Goal: Task Accomplishment & Management: Use online tool/utility

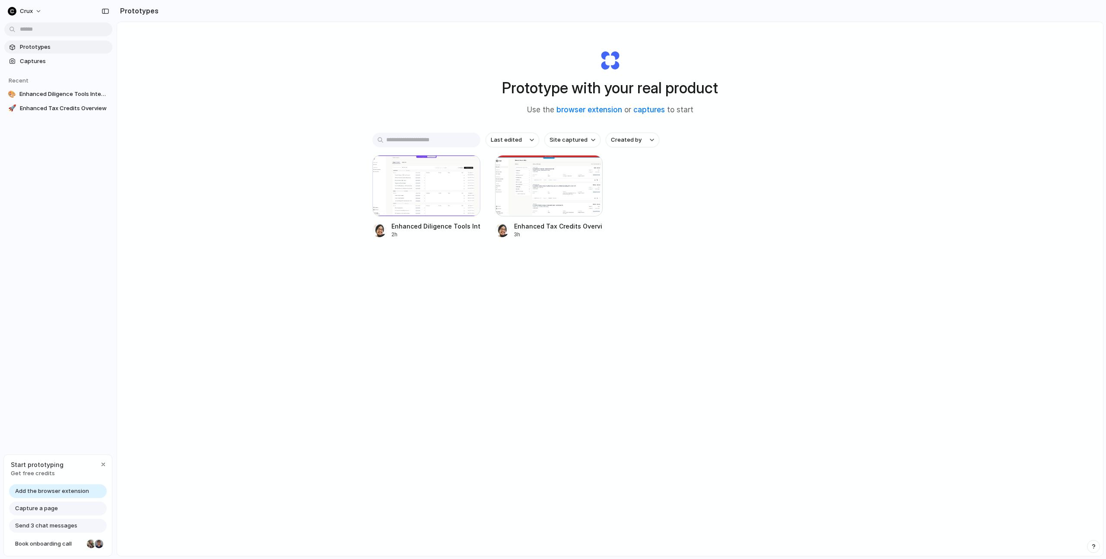
click at [73, 493] on span "Add the browser extension" at bounding box center [52, 491] width 74 height 9
click at [89, 486] on div "Add the browser extension" at bounding box center [58, 491] width 98 height 14
click at [177, 509] on div "Prototype with your real product Use the browser extension or captures to start…" at bounding box center [610, 312] width 986 height 580
click at [58, 489] on span "Add the browser extension" at bounding box center [52, 491] width 74 height 9
click at [179, 491] on div "Prototype with your real product Use the browser extension or captures to start…" at bounding box center [610, 312] width 986 height 580
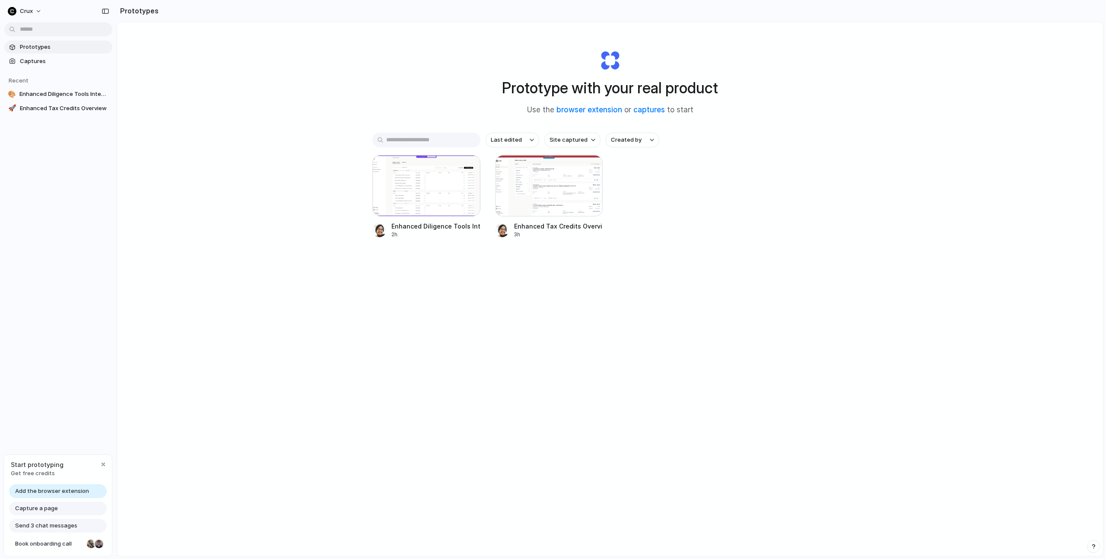
click at [232, 355] on div "Prototype with your real product Use the browser extension or captures to start…" at bounding box center [610, 312] width 986 height 580
click at [230, 350] on div "Prototype with your real product Use the browser extension or captures to start…" at bounding box center [610, 312] width 986 height 580
click at [160, 220] on div "Prototype with your real product Use the browser extension or captures to start…" at bounding box center [610, 312] width 986 height 580
drag, startPoint x: 894, startPoint y: 171, endPoint x: 818, endPoint y: 149, distance: 78.7
click at [892, 171] on div "Prototype with your real product Use the browser extension or captures to start…" at bounding box center [610, 312] width 986 height 580
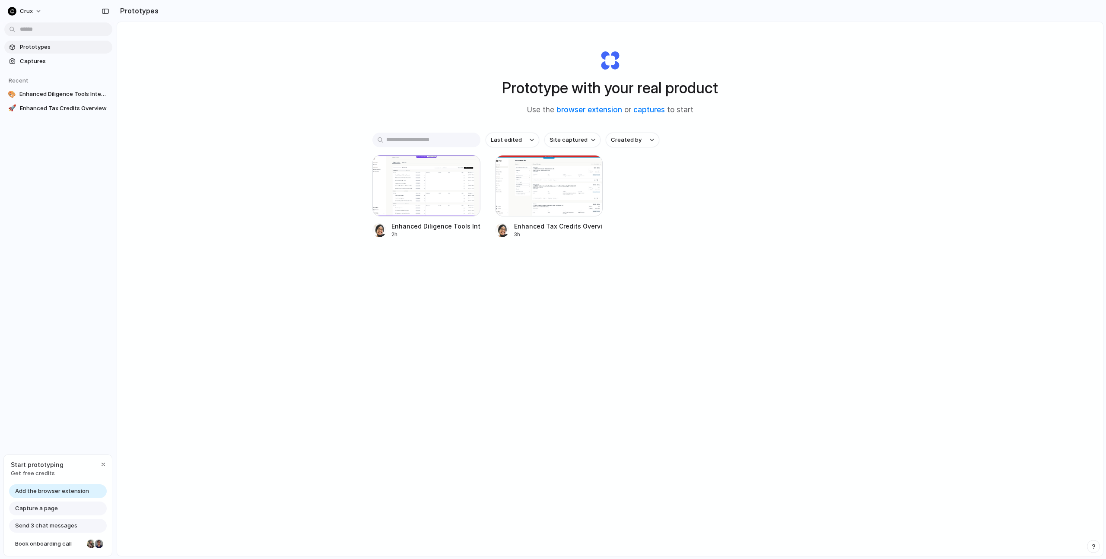
drag, startPoint x: 290, startPoint y: 133, endPoint x: 289, endPoint y: 95, distance: 38.9
click at [290, 121] on div "Prototype with your real product Use the browser extension or captures to start…" at bounding box center [610, 312] width 986 height 580
click at [290, 87] on div "Prototype with your real product Use the browser extension or captures to start…" at bounding box center [610, 312] width 986 height 580
click at [289, 85] on div "Prototype with your real product Use the browser extension or captures to start…" at bounding box center [610, 312] width 986 height 580
click at [283, 82] on div "Prototype with your real product Use the browser extension or captures to start…" at bounding box center [610, 312] width 986 height 580
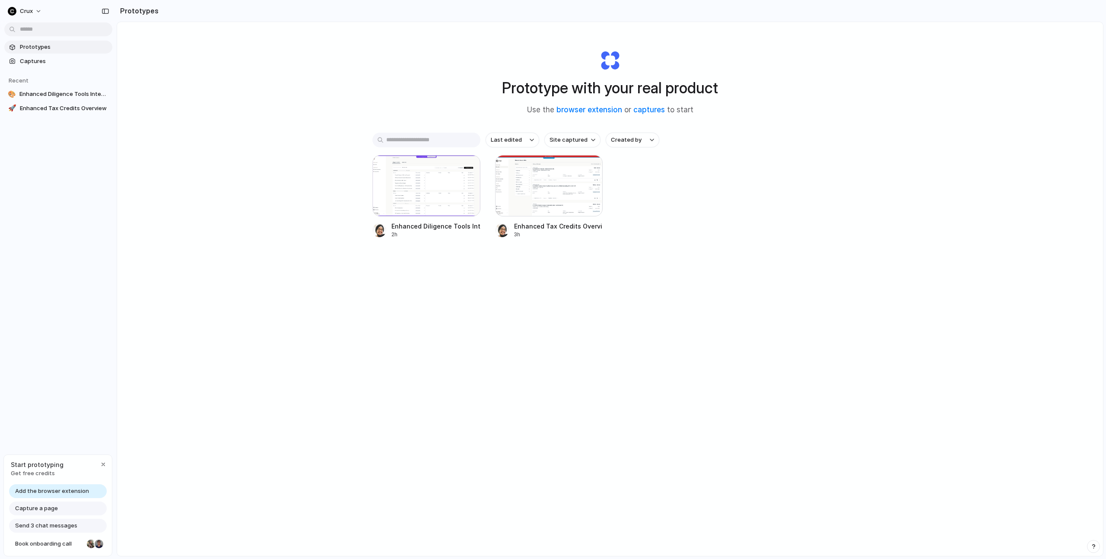
click at [203, 59] on div "Prototype with your real product Use the browser extension or captures to start…" at bounding box center [610, 312] width 986 height 580
click at [278, 400] on div "Prototype with your real product Use the browser extension or captures to start…" at bounding box center [610, 312] width 986 height 580
click at [282, 360] on div "Prototype with your real product Use the browser extension or captures to start…" at bounding box center [610, 312] width 986 height 580
drag, startPoint x: 282, startPoint y: 366, endPoint x: 220, endPoint y: 188, distance: 188.8
click at [282, 365] on div "Prototype with your real product Use the browser extension or captures to start…" at bounding box center [610, 312] width 986 height 580
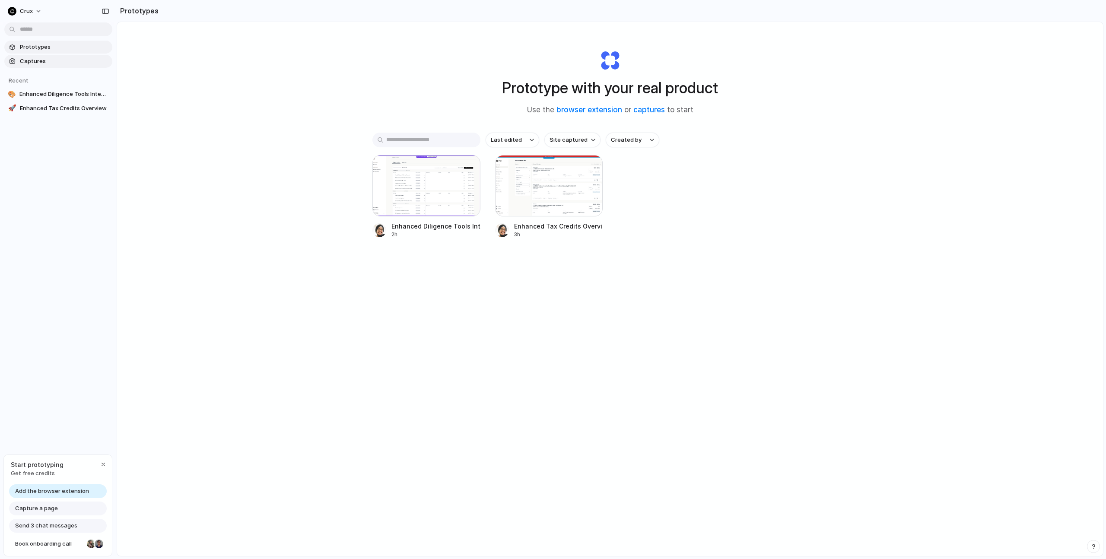
click at [52, 56] on link "Captures" at bounding box center [58, 61] width 108 height 13
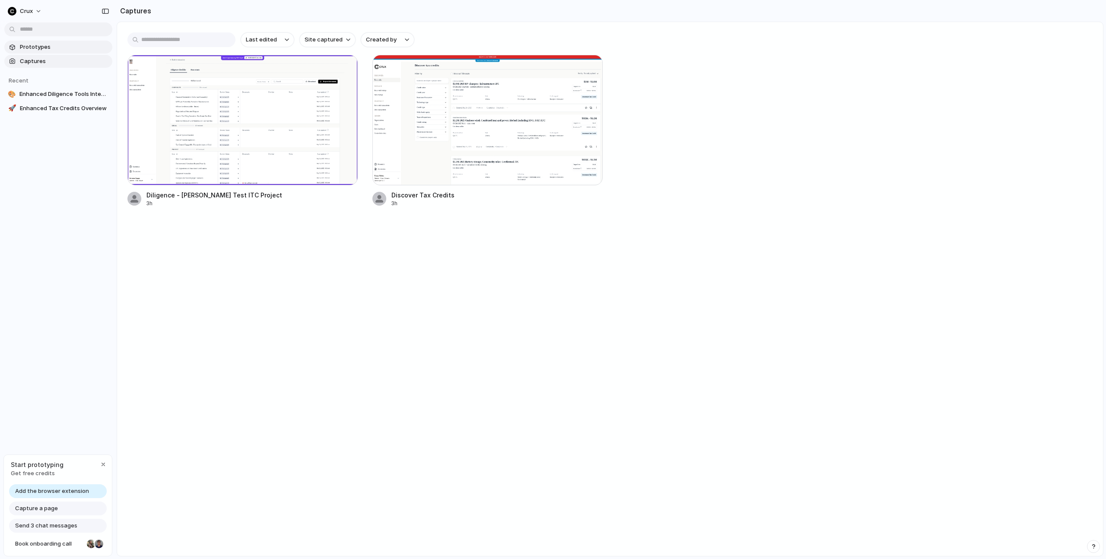
click at [55, 48] on span "Prototypes" at bounding box center [64, 47] width 89 height 9
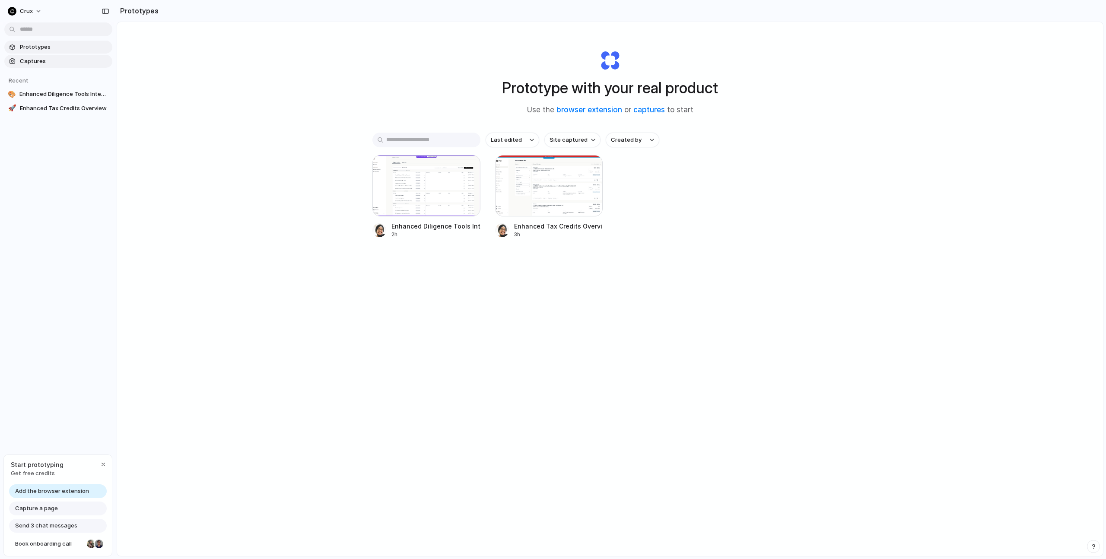
click at [53, 57] on span "Captures" at bounding box center [64, 61] width 89 height 9
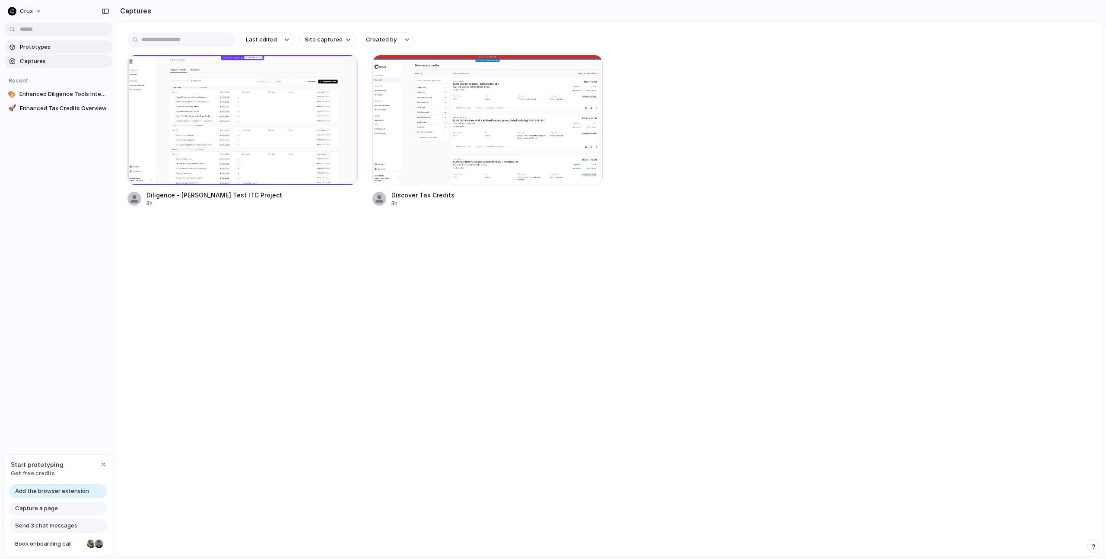
click at [57, 48] on span "Prototypes" at bounding box center [64, 47] width 89 height 9
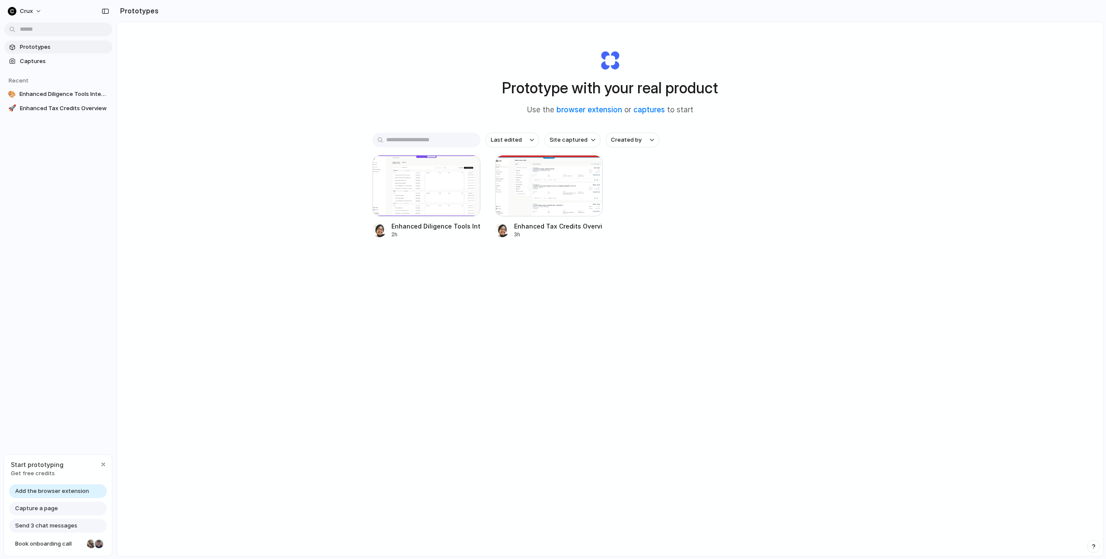
click at [1009, 105] on div "Prototype with your real product Use the browser extension or captures to start…" at bounding box center [610, 312] width 986 height 580
click at [101, 462] on div "button" at bounding box center [103, 464] width 7 height 7
click at [31, 12] on span "Crux" at bounding box center [26, 11] width 13 height 9
click at [49, 34] on li "Settings" at bounding box center [42, 31] width 72 height 14
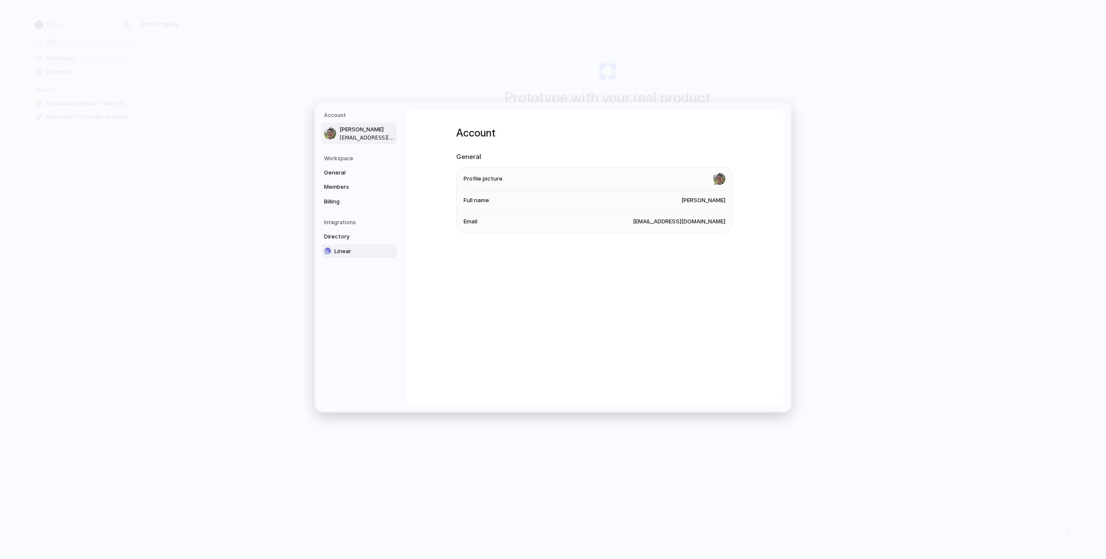
click at [354, 255] on link "Linear" at bounding box center [358, 251] width 75 height 14
click at [349, 171] on span "General" at bounding box center [351, 172] width 55 height 9
click at [343, 185] on span "Members" at bounding box center [351, 187] width 55 height 9
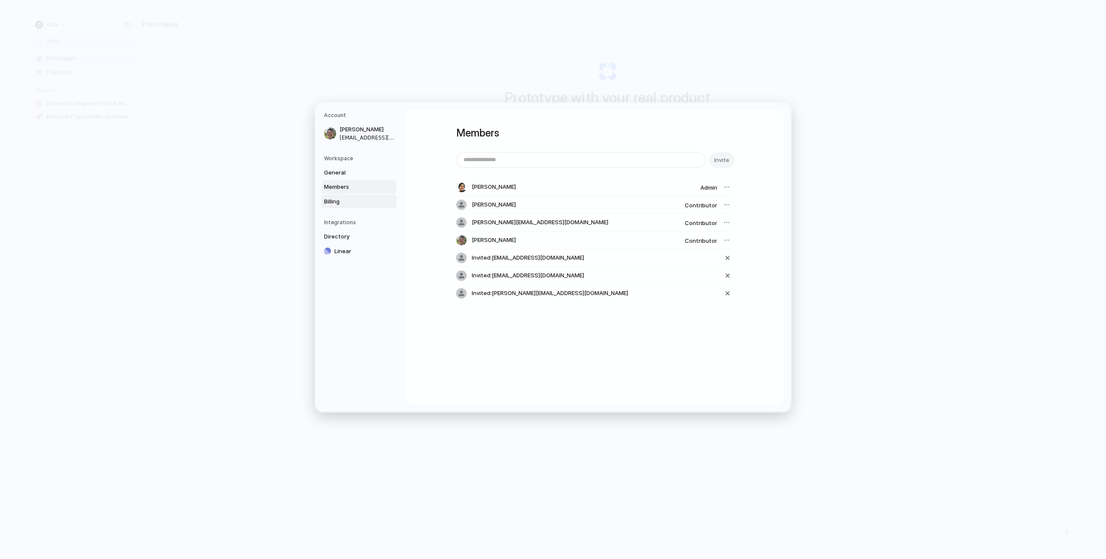
click at [340, 200] on span "Billing" at bounding box center [351, 201] width 55 height 9
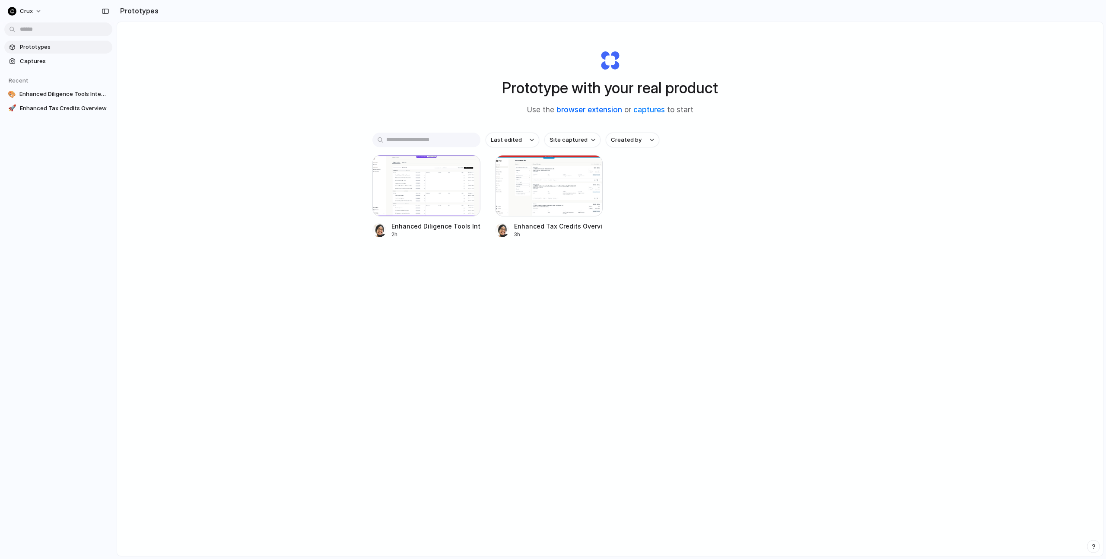
click at [590, 108] on link "browser extension" at bounding box center [589, 109] width 66 height 9
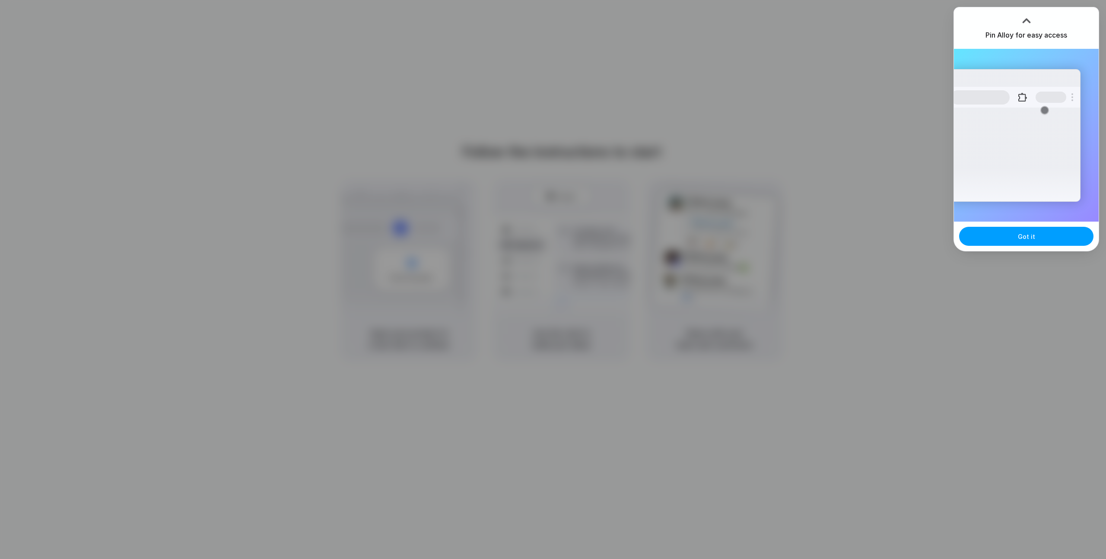
click at [1046, 239] on button "Got it" at bounding box center [1026, 236] width 134 height 19
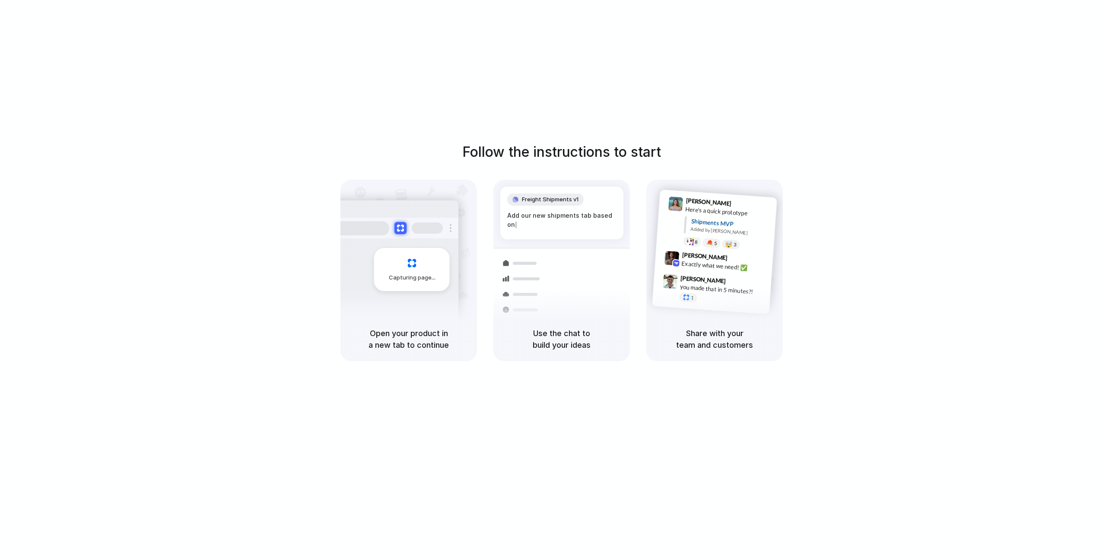
drag, startPoint x: 1013, startPoint y: 66, endPoint x: 973, endPoint y: 31, distance: 53.3
click at [1013, 66] on div "Follow the instructions to start Capturing page Open your product in a new tab …" at bounding box center [561, 288] width 1123 height 576
click at [861, 66] on div "Follow the instructions to start Capturing page Open your product in a new tab …" at bounding box center [561, 288] width 1123 height 576
click at [906, 77] on div "Follow the instructions to start Capturing page Open your product in a new tab …" at bounding box center [561, 288] width 1123 height 576
click at [909, 97] on div "Follow the instructions to start Capturing page Open your product in a new tab …" at bounding box center [561, 288] width 1123 height 576
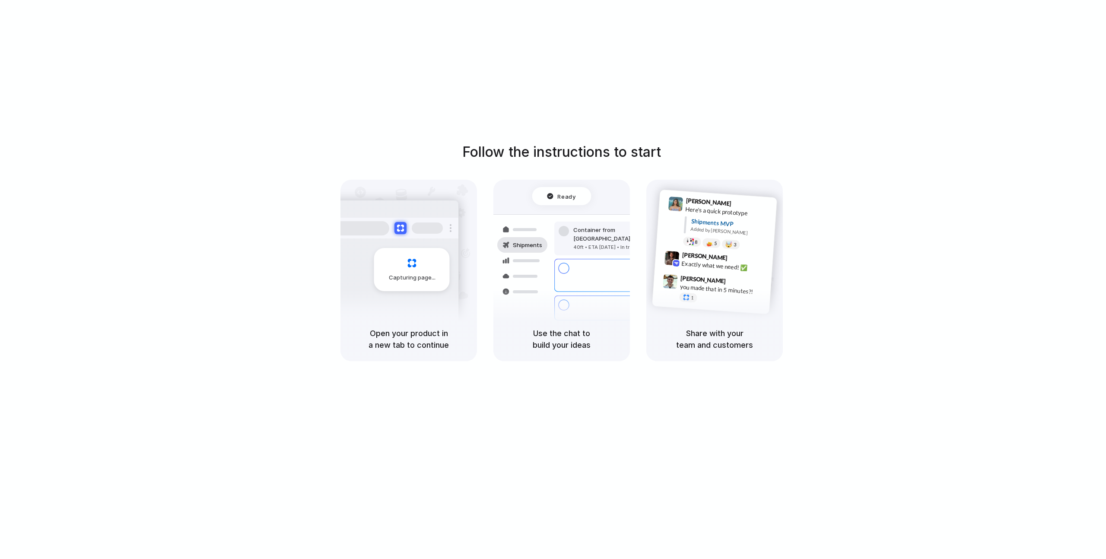
click at [1002, 54] on div "Follow the instructions to start Capturing page Open your product in a new tab …" at bounding box center [561, 288] width 1123 height 576
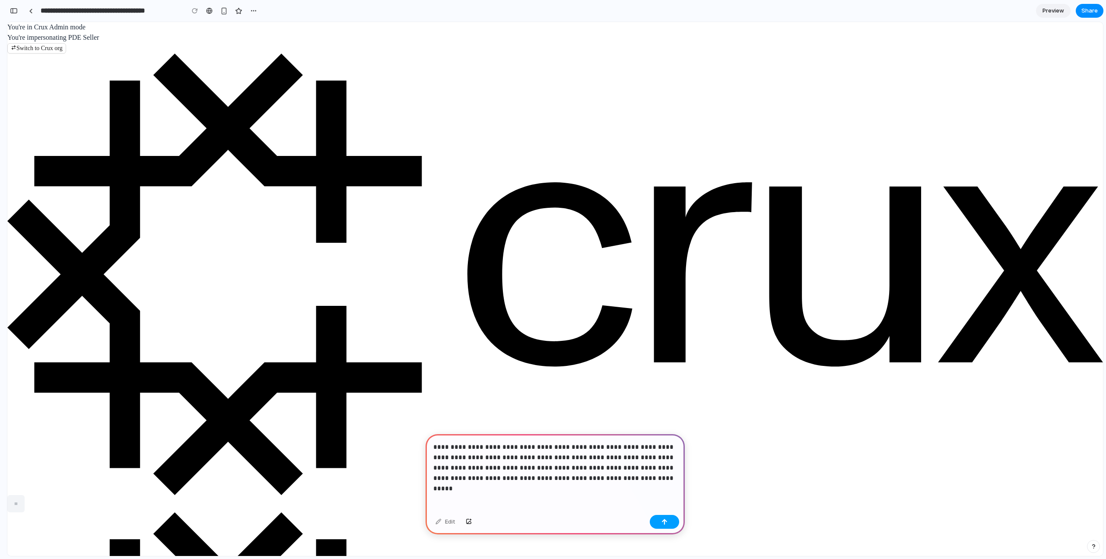
click at [663, 517] on button "button" at bounding box center [664, 522] width 29 height 14
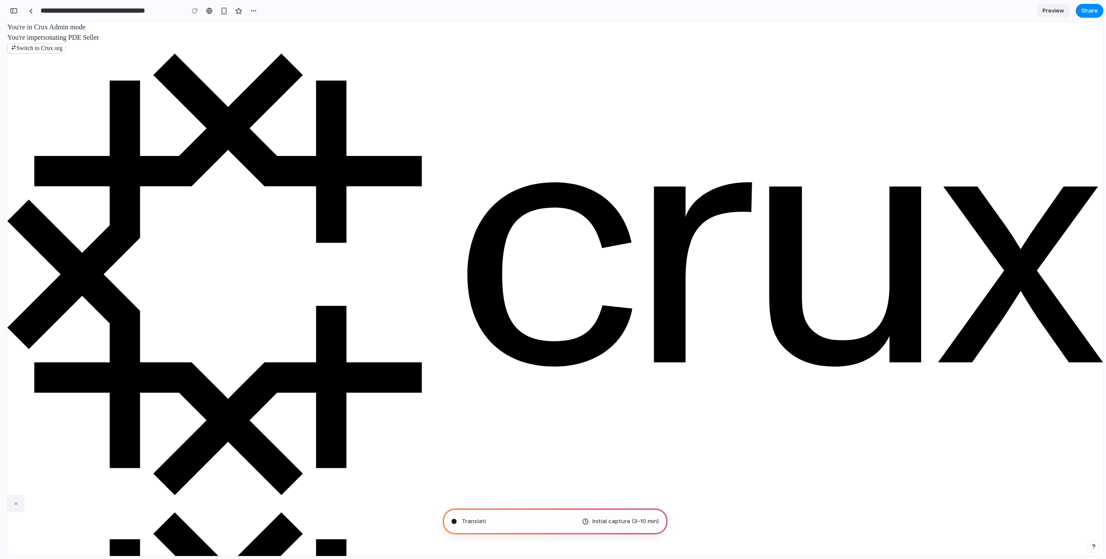
type input "**********"
